Goal: Transaction & Acquisition: Purchase product/service

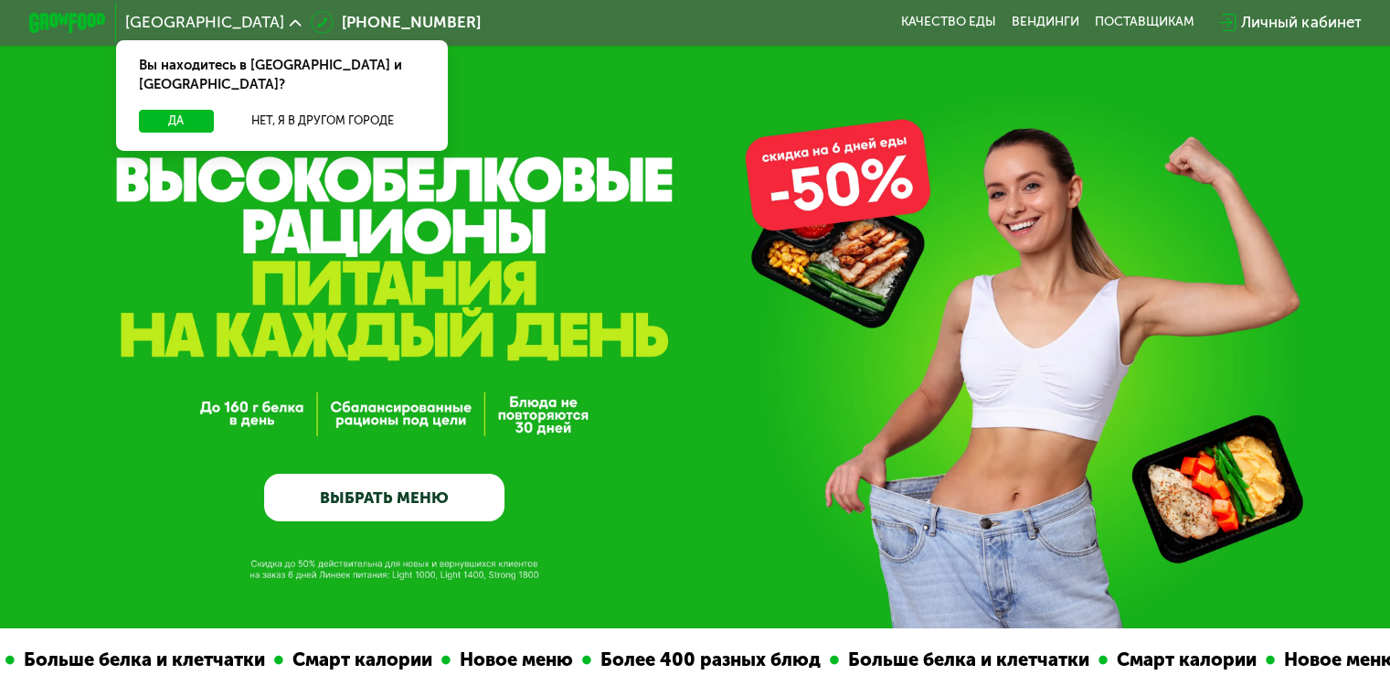
click at [293, 501] on link "ВЫБРАТЬ МЕНЮ" at bounding box center [384, 497] width 240 height 48
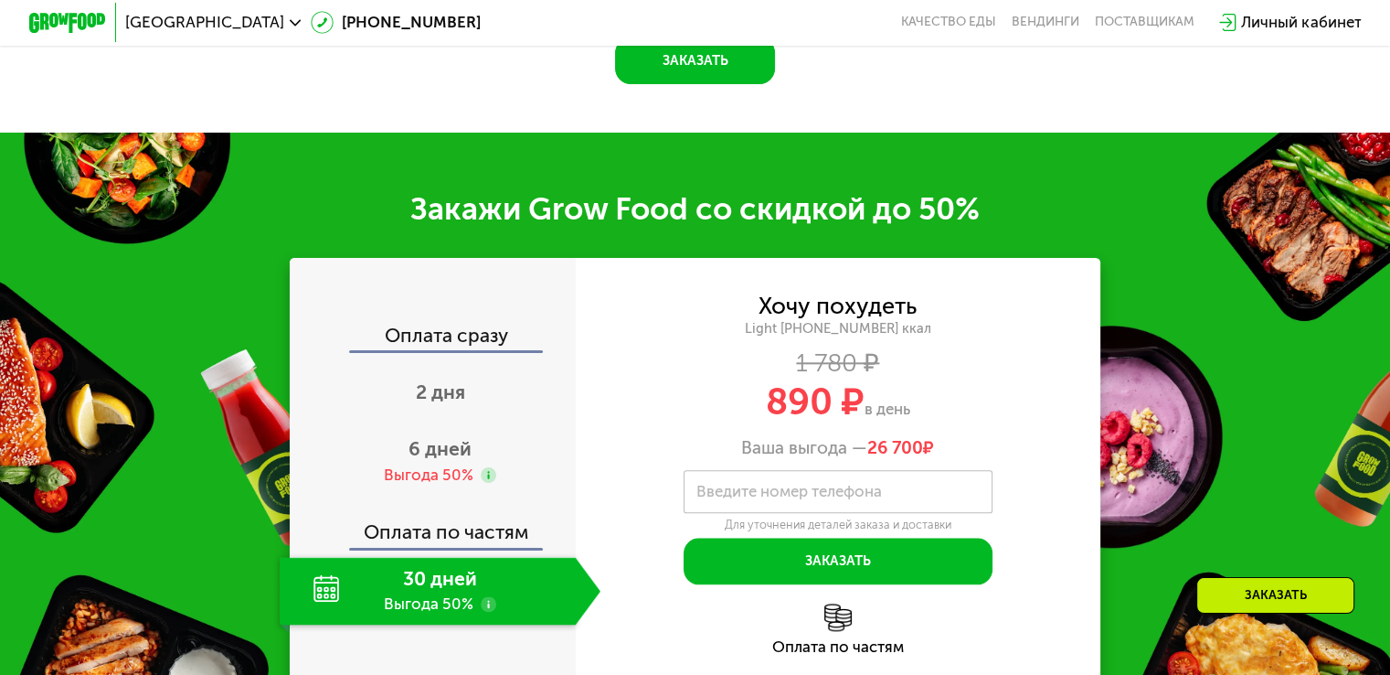
scroll to position [2285, 0]
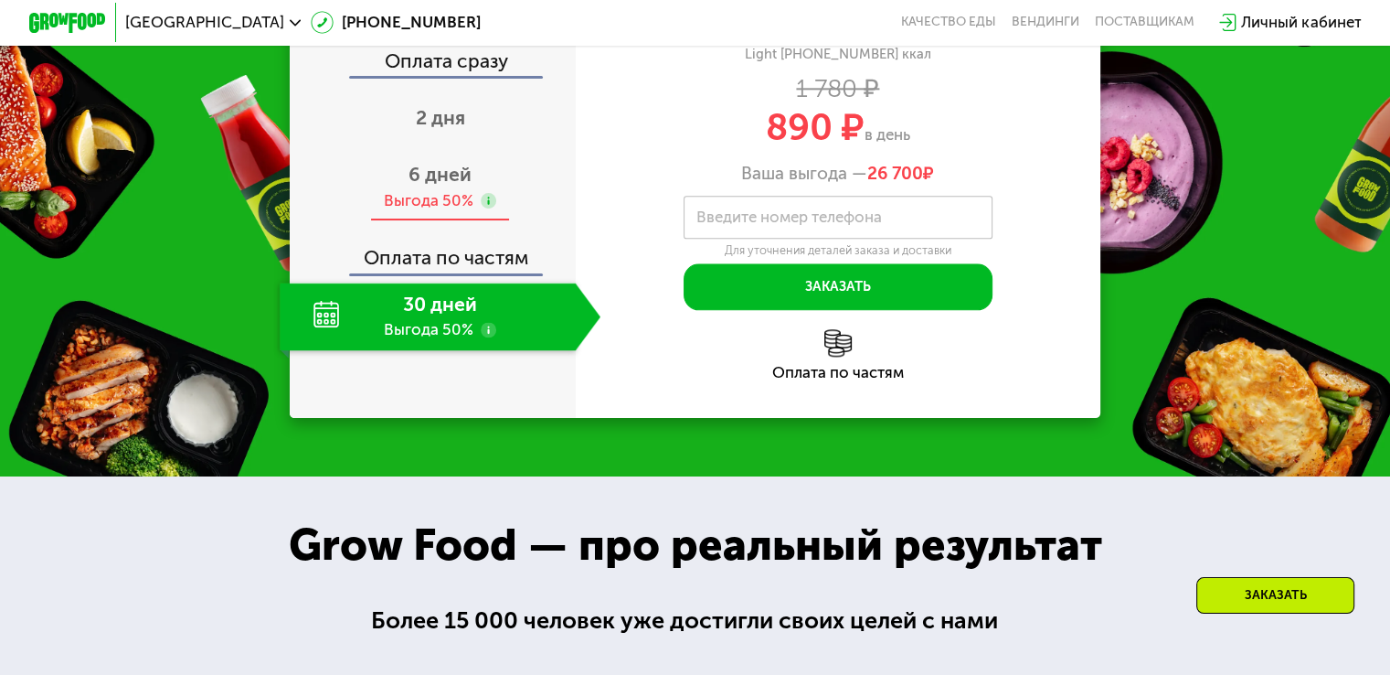
click at [402, 221] on div "6 дней Выгода 50%" at bounding box center [440, 188] width 321 height 68
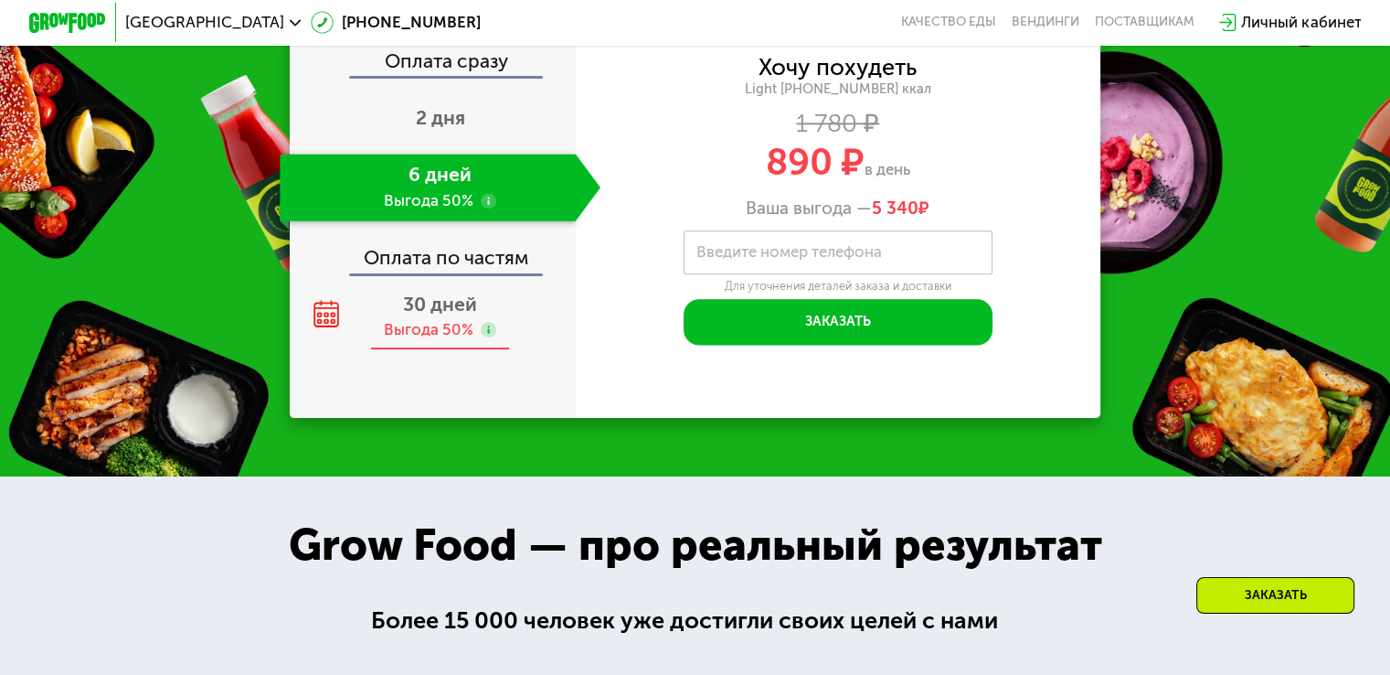
click at [423, 340] on div "Выгода 50%" at bounding box center [429, 329] width 90 height 21
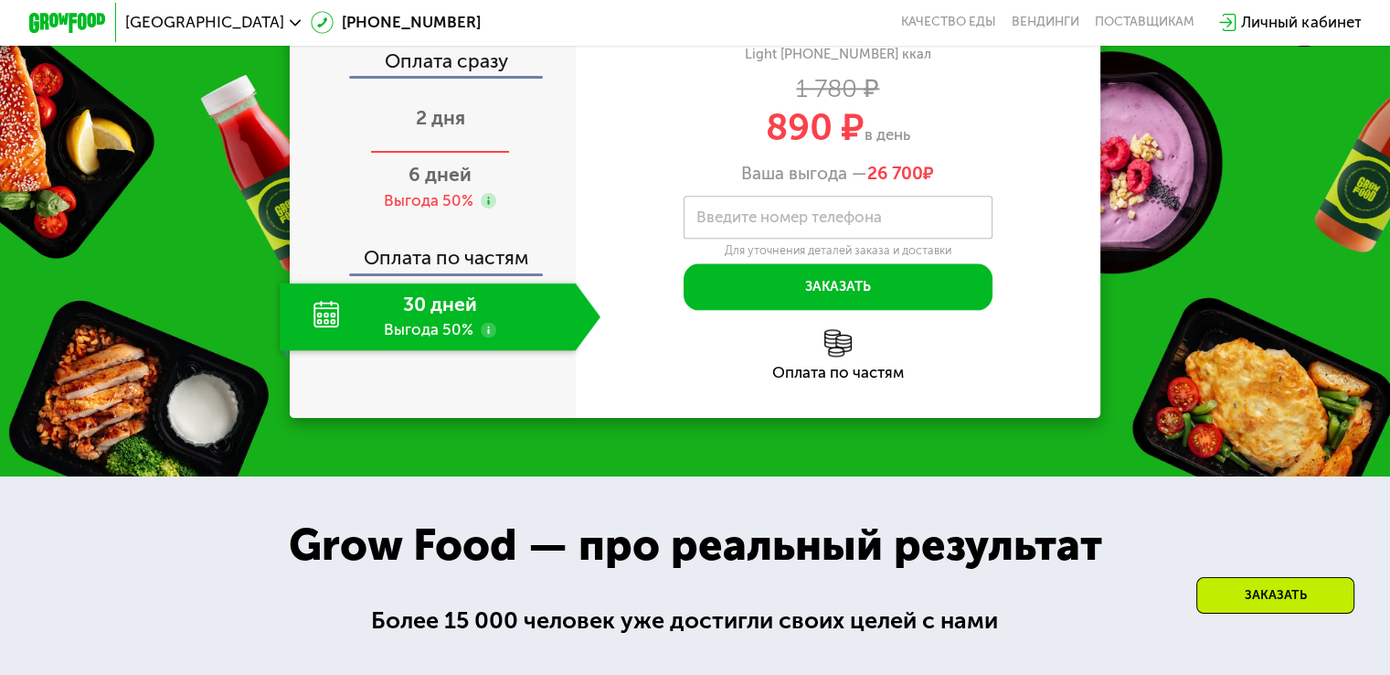
click at [452, 129] on span "2 дня" at bounding box center [440, 117] width 49 height 23
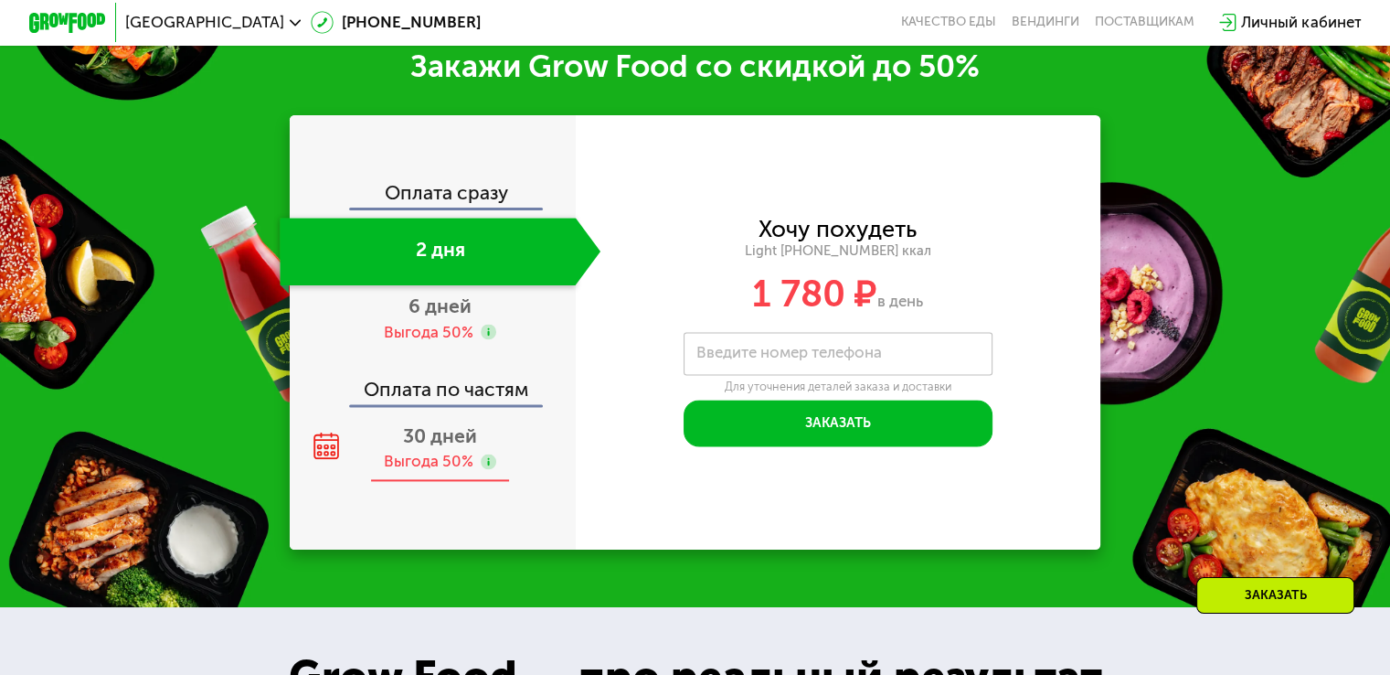
drag, startPoint x: 424, startPoint y: 462, endPoint x: 404, endPoint y: 482, distance: 28.4
click at [424, 447] on span "30 дней" at bounding box center [440, 435] width 74 height 23
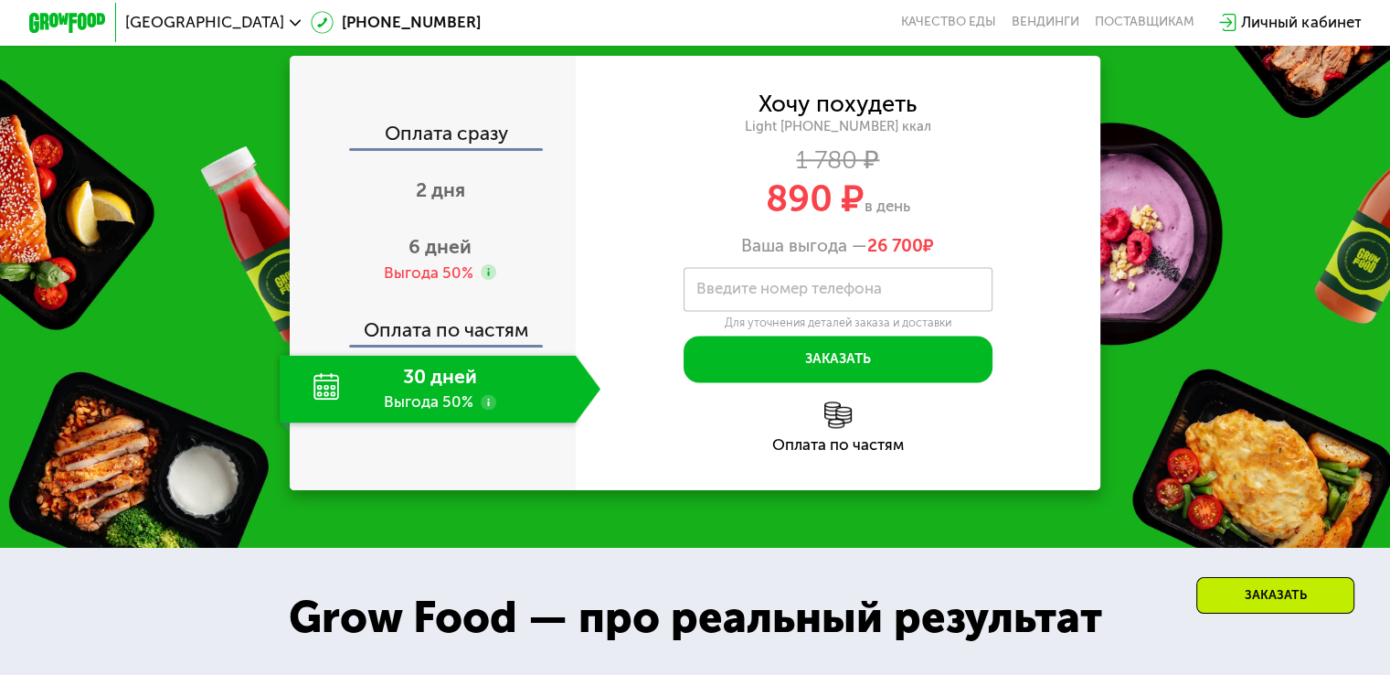
scroll to position [2412, 0]
